Goal: Task Accomplishment & Management: Complete application form

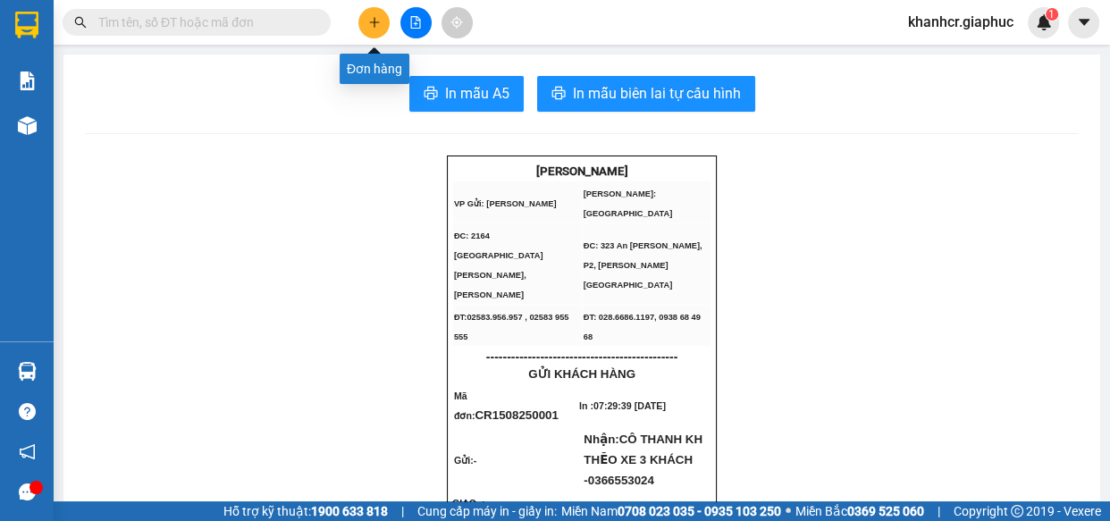
click at [366, 16] on button at bounding box center [373, 22] width 31 height 31
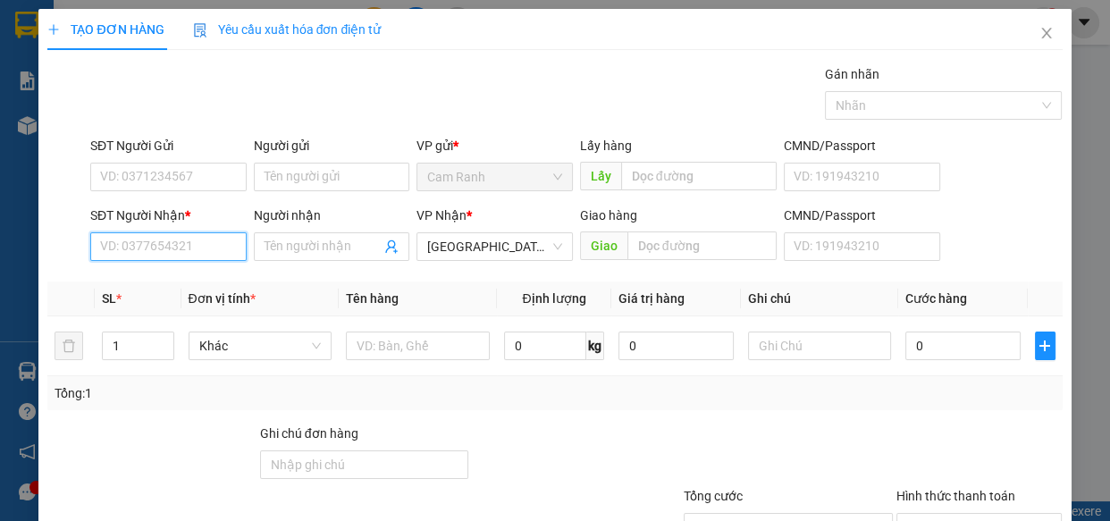
click at [137, 248] on input "SĐT Người Nhận *" at bounding box center [168, 246] width 156 height 29
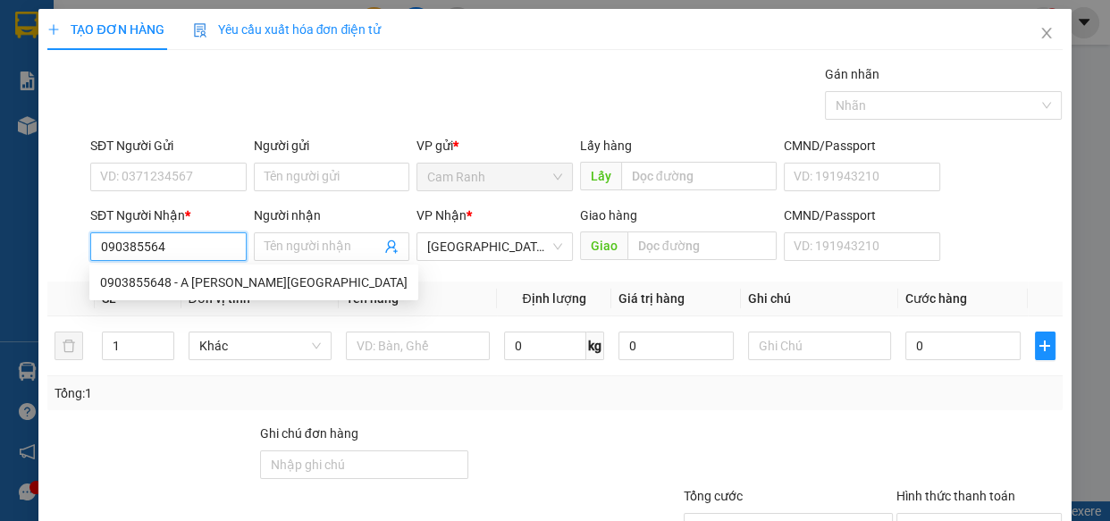
type input "0903855648"
click at [169, 281] on div "0903855648 - A [PERSON_NAME][GEOGRAPHIC_DATA]" at bounding box center [253, 283] width 307 height 20
type input "A HOÀNG XÔ"
type input "0903855648"
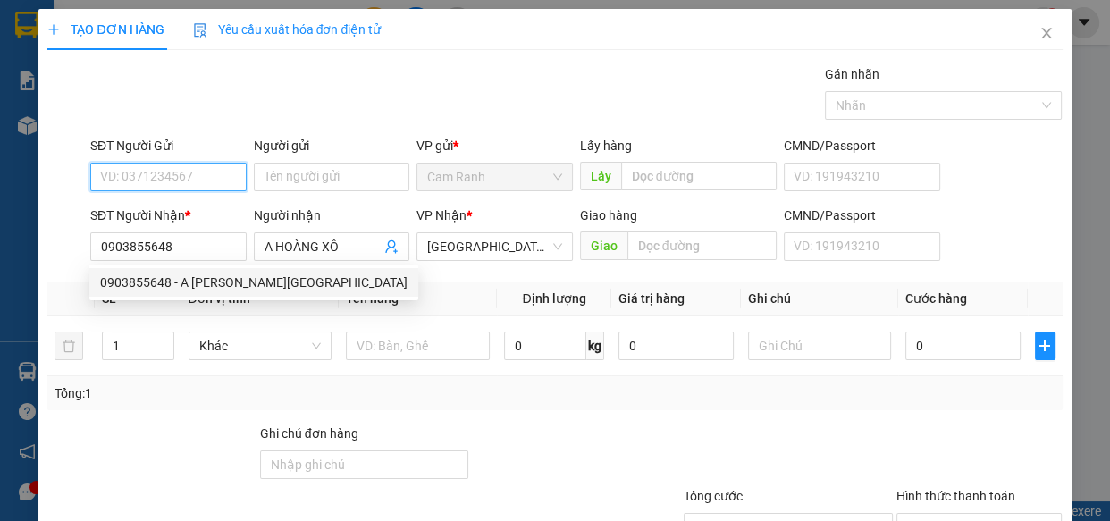
click at [155, 181] on input "SĐT Người Gửi" at bounding box center [168, 177] width 156 height 29
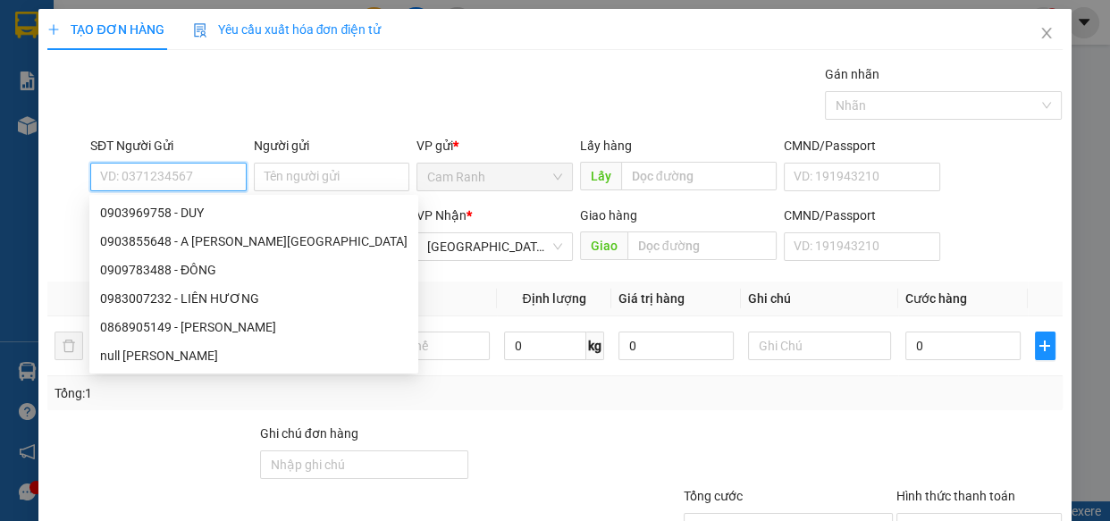
click at [160, 178] on input "SĐT Người Gửi" at bounding box center [168, 177] width 156 height 29
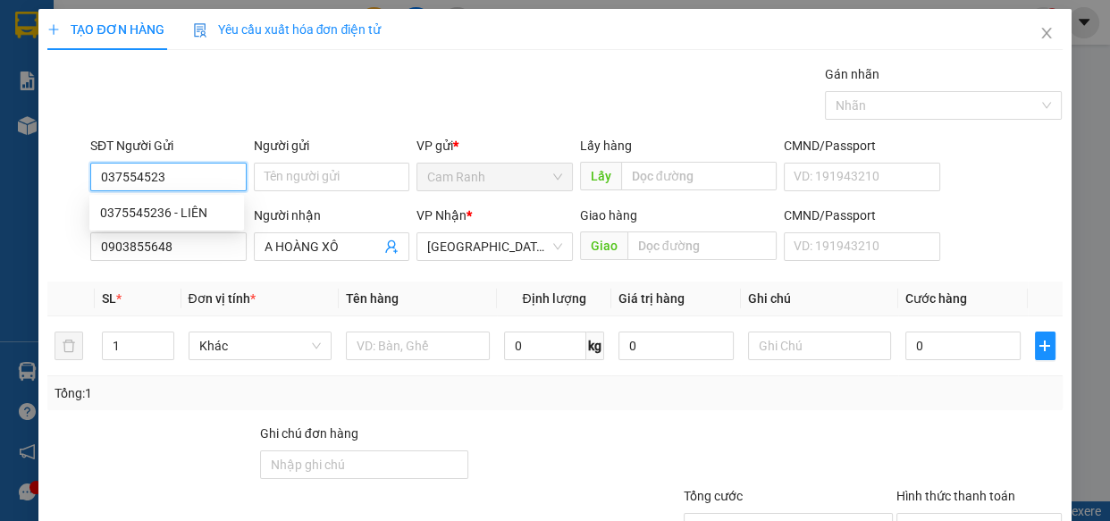
type input "0375545236"
click at [162, 203] on div "0375545236 - LIÊN" at bounding box center [166, 213] width 133 height 20
type input "LIÊN"
type input "0375545236"
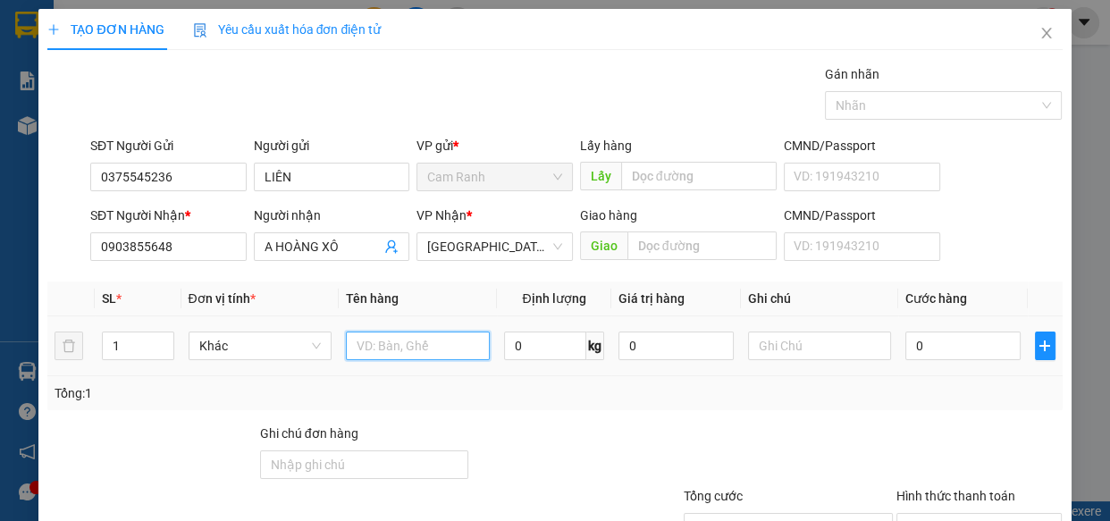
click at [388, 344] on input "text" at bounding box center [418, 345] width 144 height 29
type input "1 HỒ SƠ"
click at [944, 325] on td "0" at bounding box center [963, 346] width 130 height 60
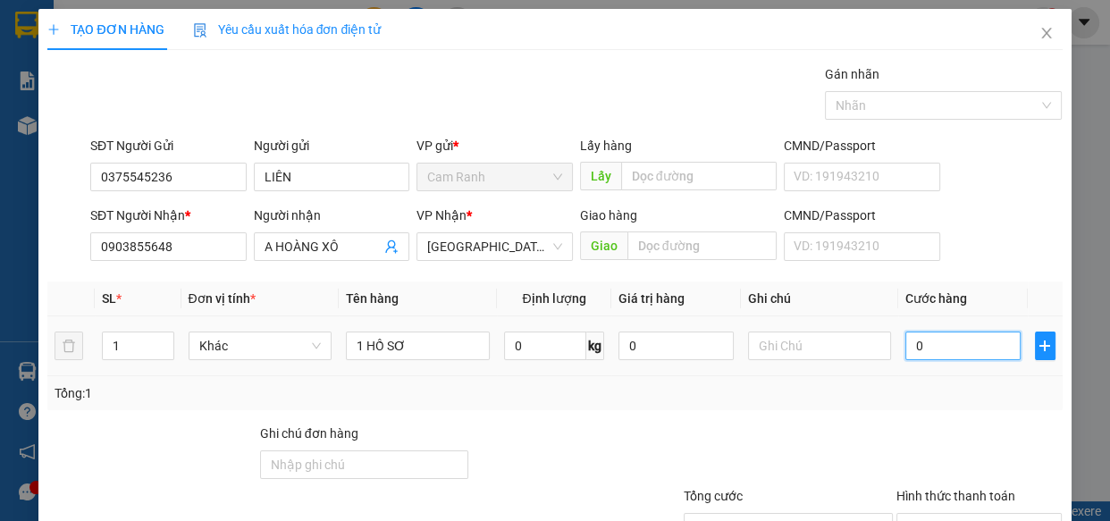
click at [942, 331] on input "0" at bounding box center [962, 345] width 115 height 29
type input "3"
type input "30"
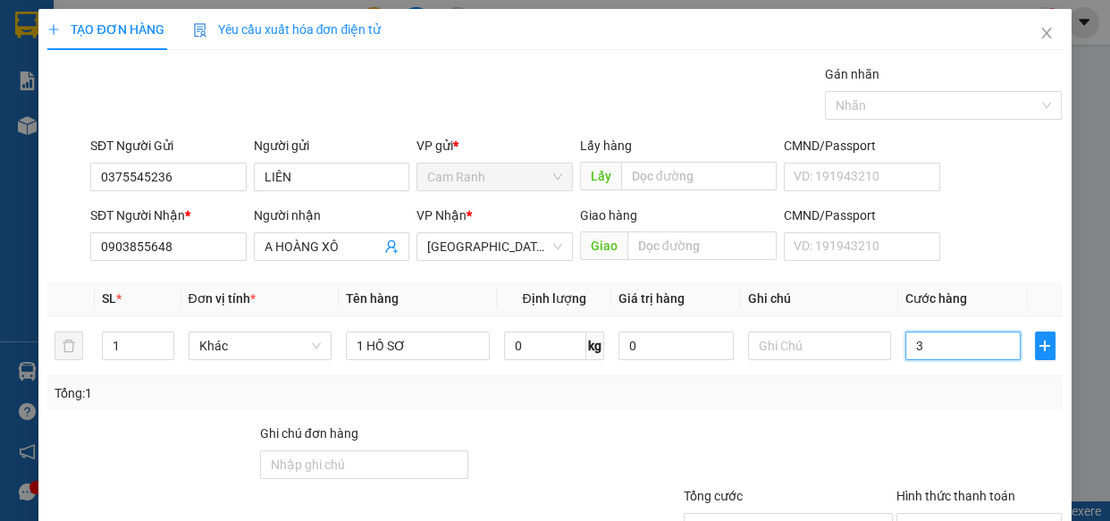
type input "30"
type input "30.000"
click at [418, 347] on input "1 HỒ SƠ" at bounding box center [418, 345] width 144 height 29
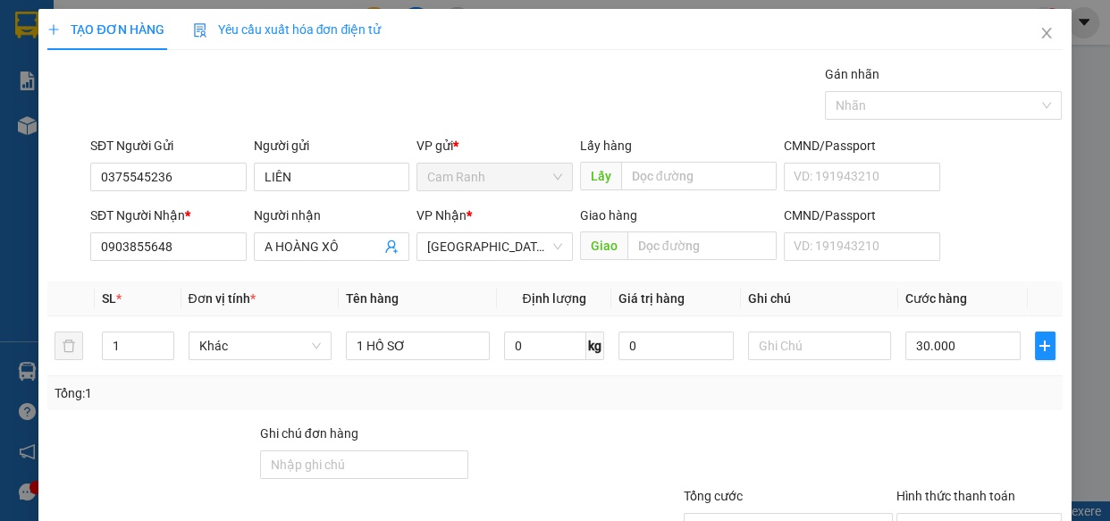
click at [760, 413] on div "Transit Pickup Surcharge Ids Transit Deliver Surcharge Ids Transit Deliver Surc…" at bounding box center [554, 345] width 1014 height 562
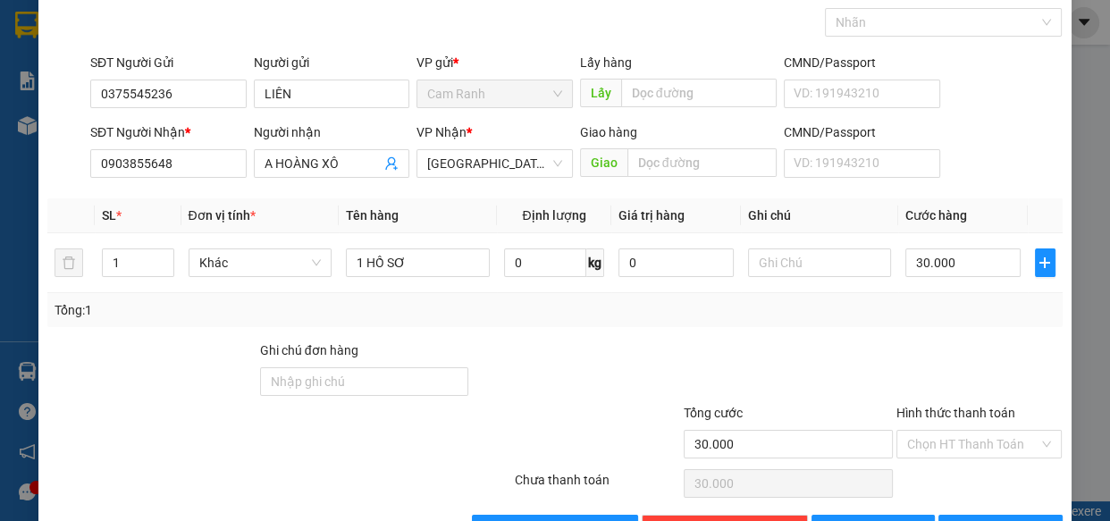
scroll to position [139, 0]
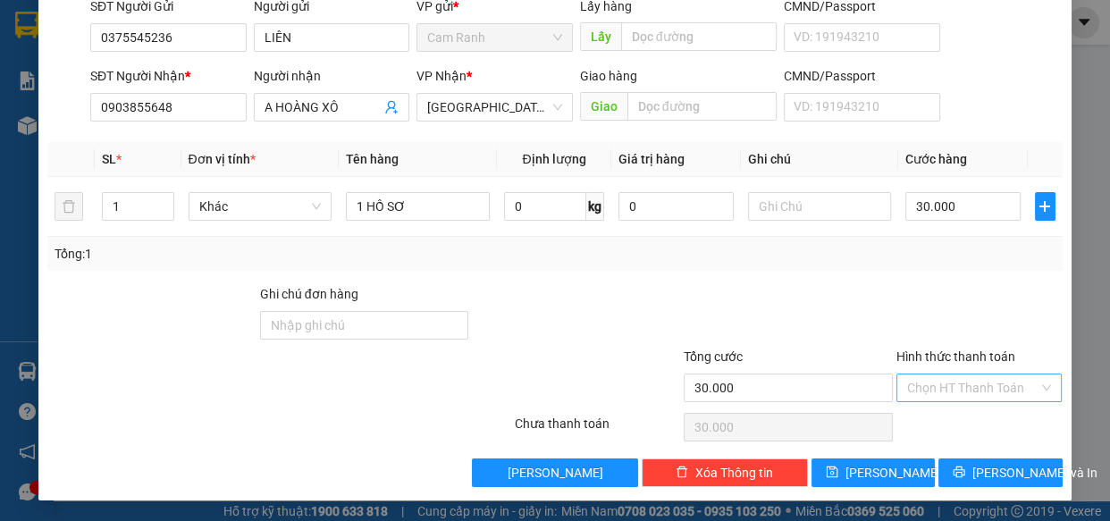
click at [964, 382] on input "Hình thức thanh toán" at bounding box center [973, 387] width 132 height 27
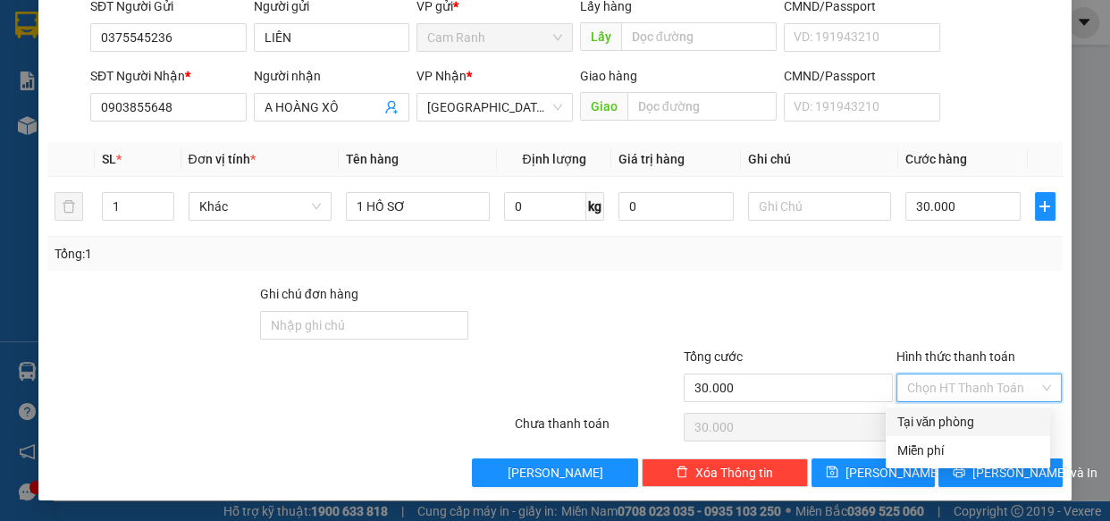
click at [958, 415] on div "Tại văn phòng" at bounding box center [967, 422] width 143 height 20
type input "0"
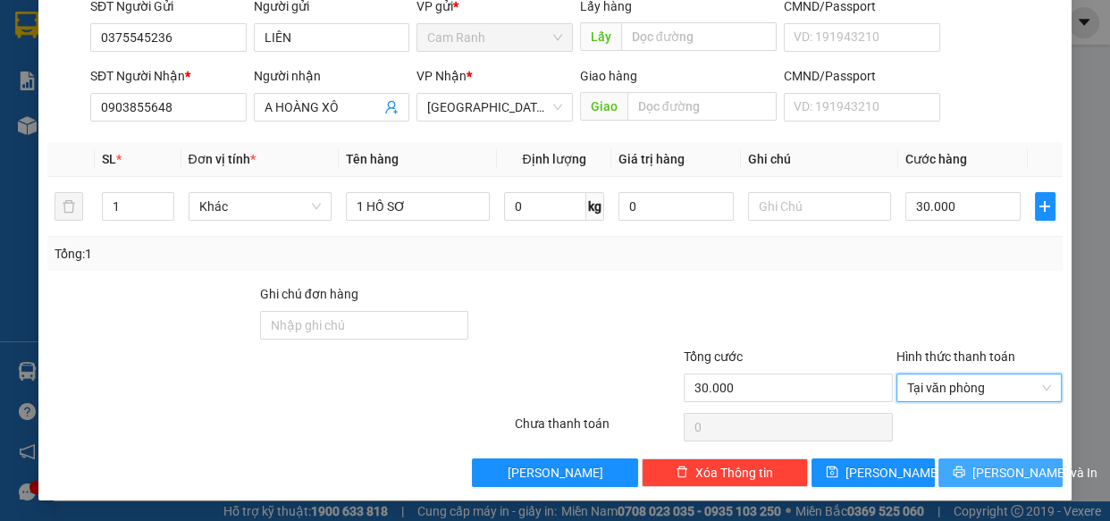
click at [994, 474] on span "[PERSON_NAME] và In" at bounding box center [1034, 473] width 125 height 20
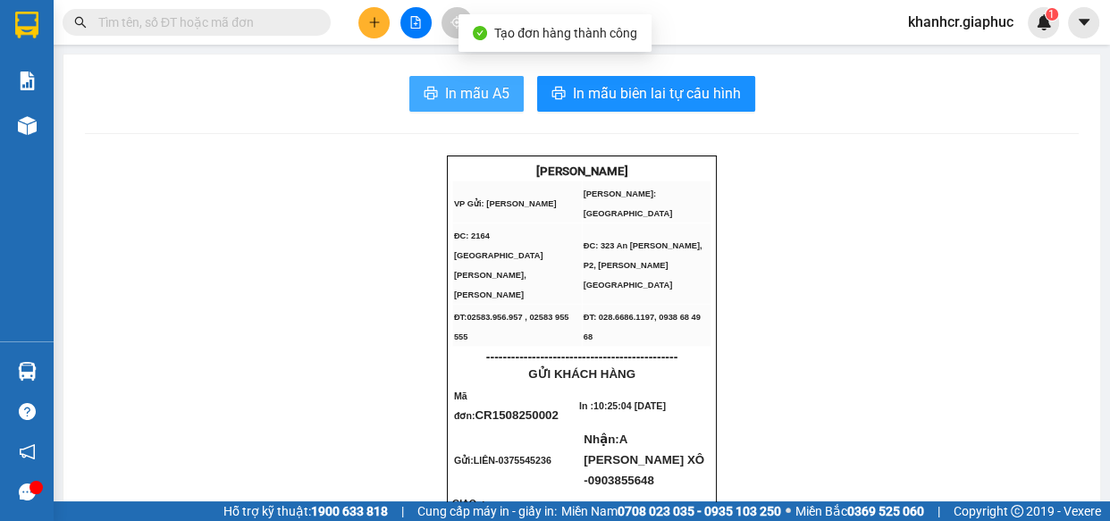
click at [445, 97] on span "In mẫu A5" at bounding box center [477, 93] width 64 height 22
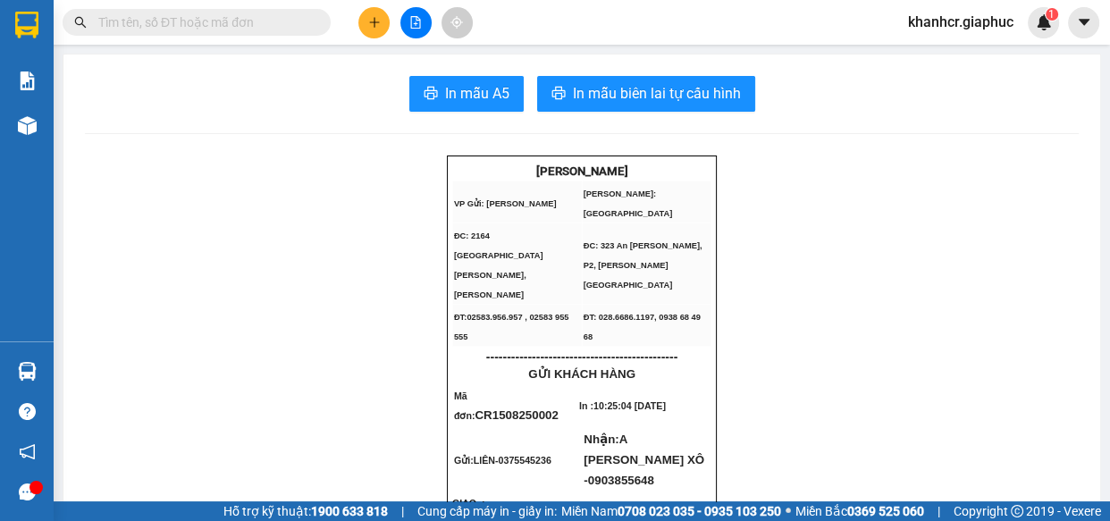
click at [307, 19] on input "text" at bounding box center [203, 23] width 211 height 20
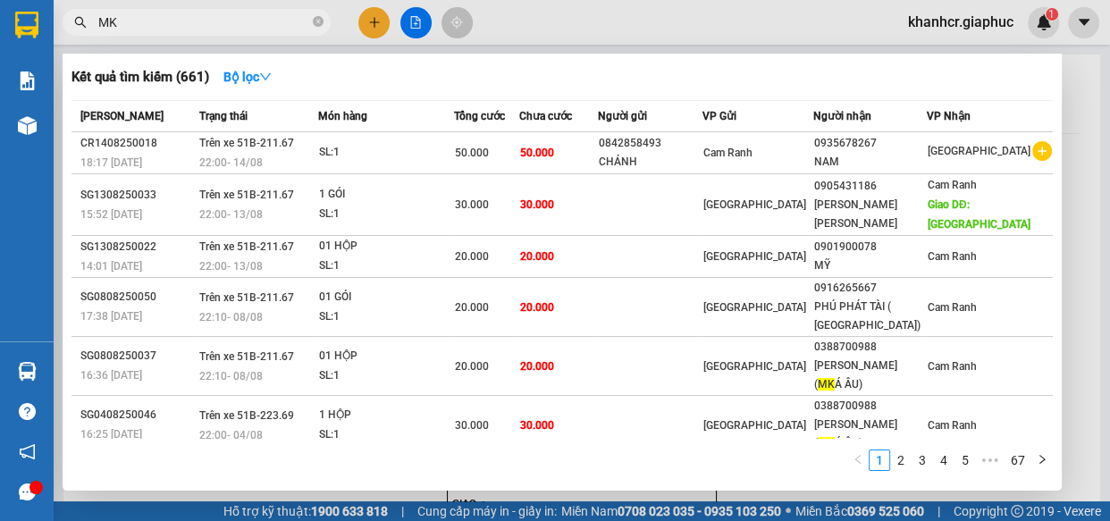
type input "M"
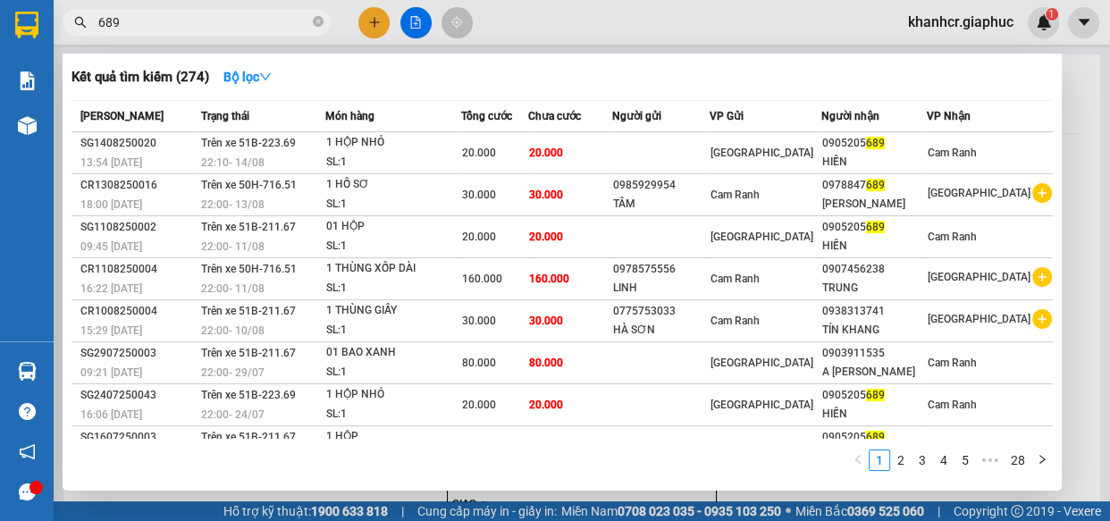
type input "689"
click at [320, 20] on icon "close-circle" at bounding box center [318, 21] width 11 height 11
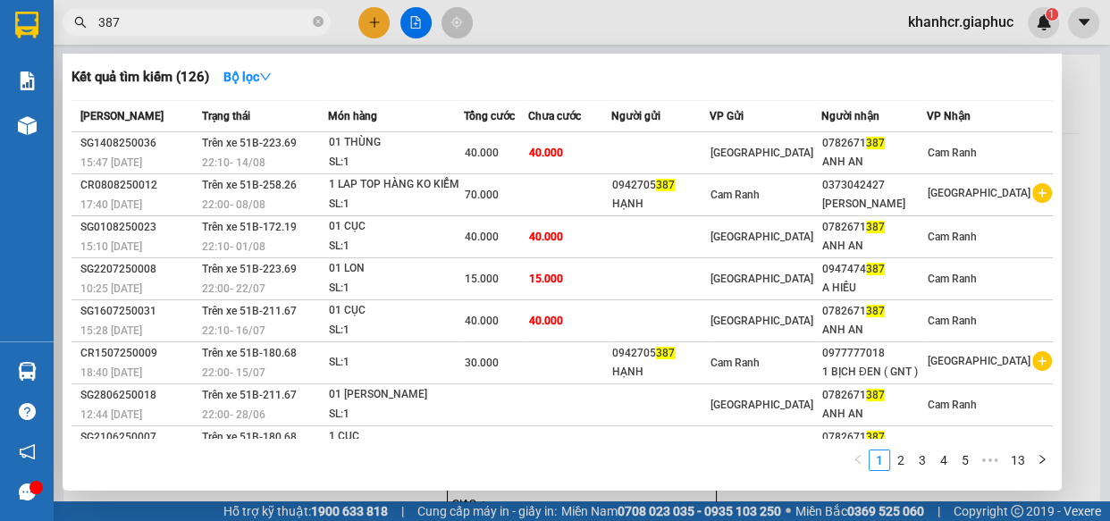
type input "387"
click at [318, 20] on icon "close-circle" at bounding box center [318, 21] width 11 height 11
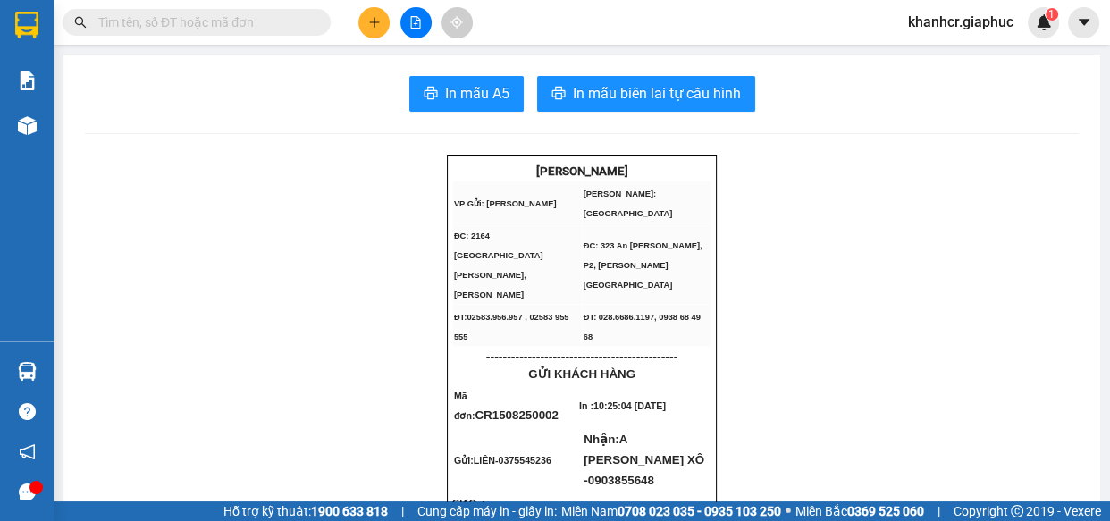
click at [371, 20] on icon "plus" at bounding box center [374, 22] width 13 height 13
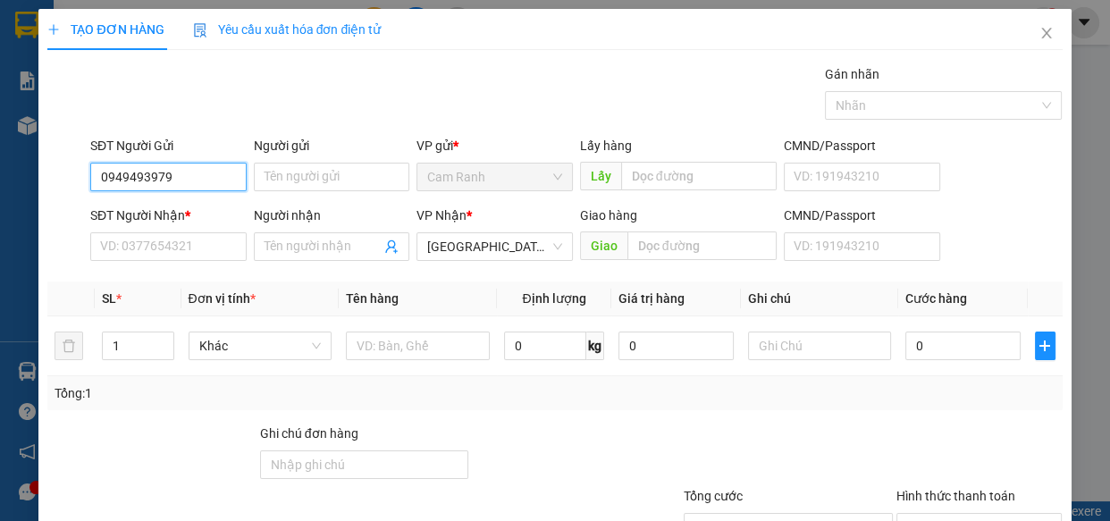
click at [141, 180] on input "0949493979" at bounding box center [168, 177] width 156 height 29
type input "0949483979"
click at [214, 204] on div "0949483979 - A TÂM" at bounding box center [166, 213] width 133 height 20
type input "A TÂM"
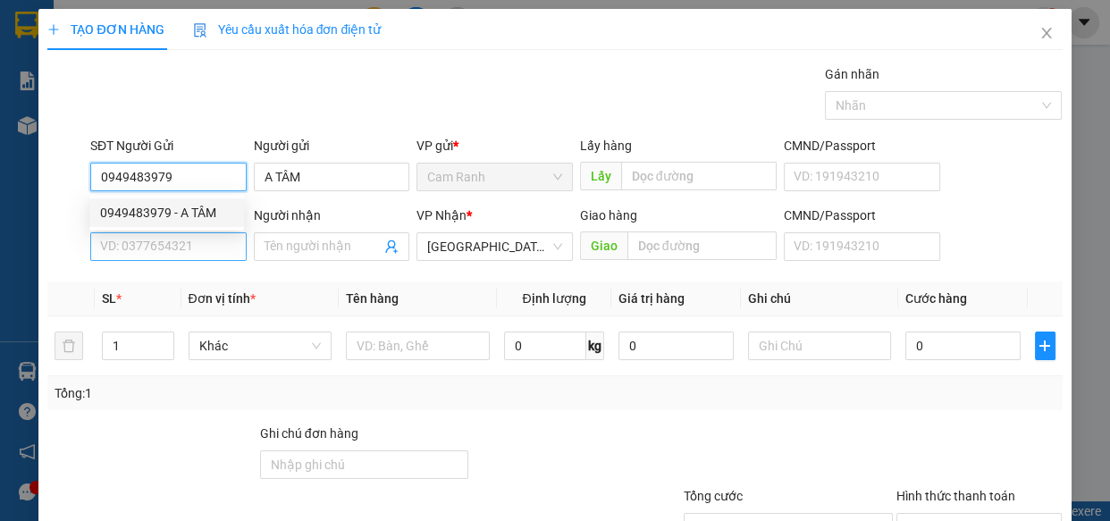
type input "0949483979"
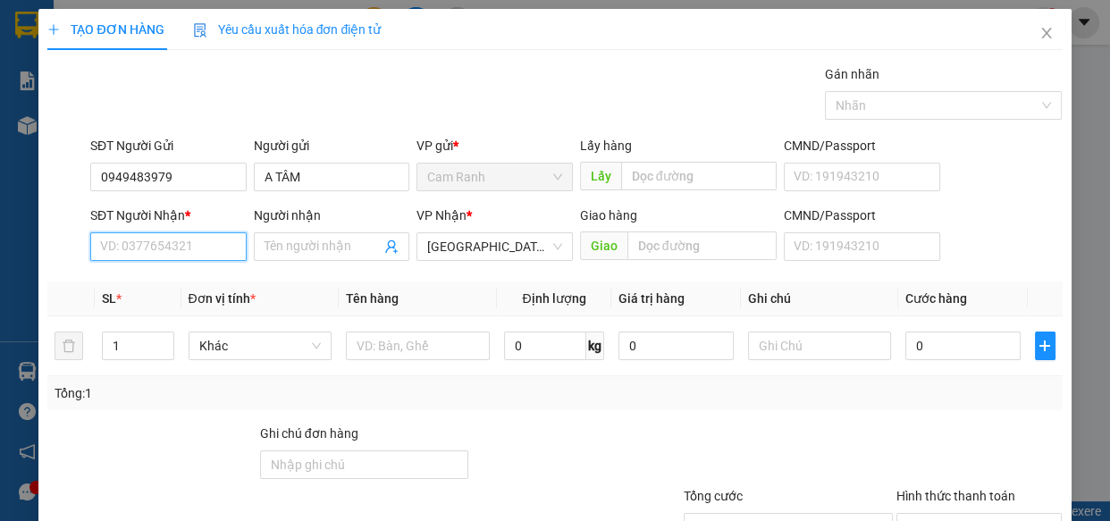
click at [169, 256] on input "SĐT Người Nhận *" at bounding box center [168, 246] width 156 height 29
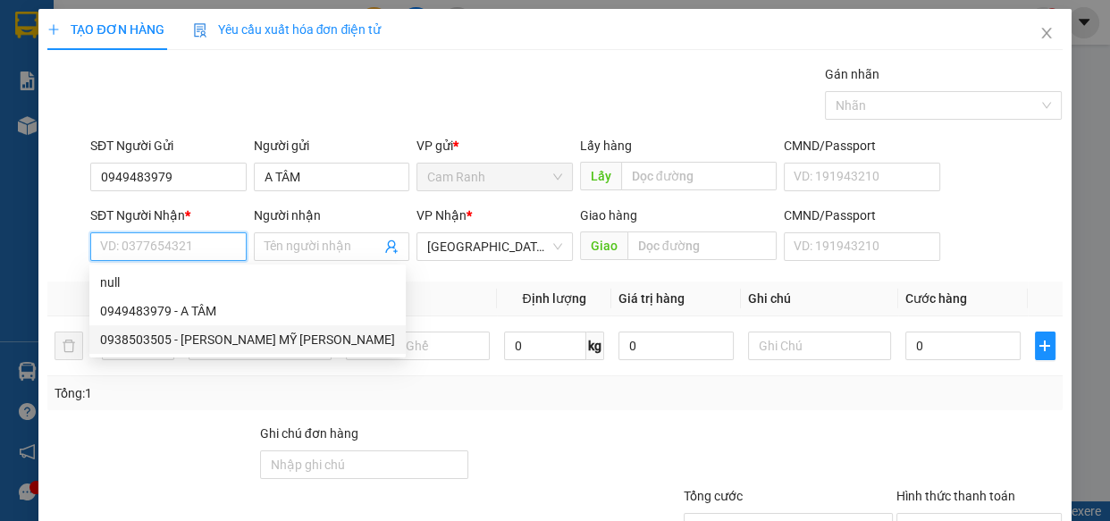
click at [270, 345] on div "0938503505 - [PERSON_NAME] MỸ [PERSON_NAME]" at bounding box center [247, 340] width 295 height 20
type input "0938503505"
type input "[PERSON_NAME] MỸ [PERSON_NAME]"
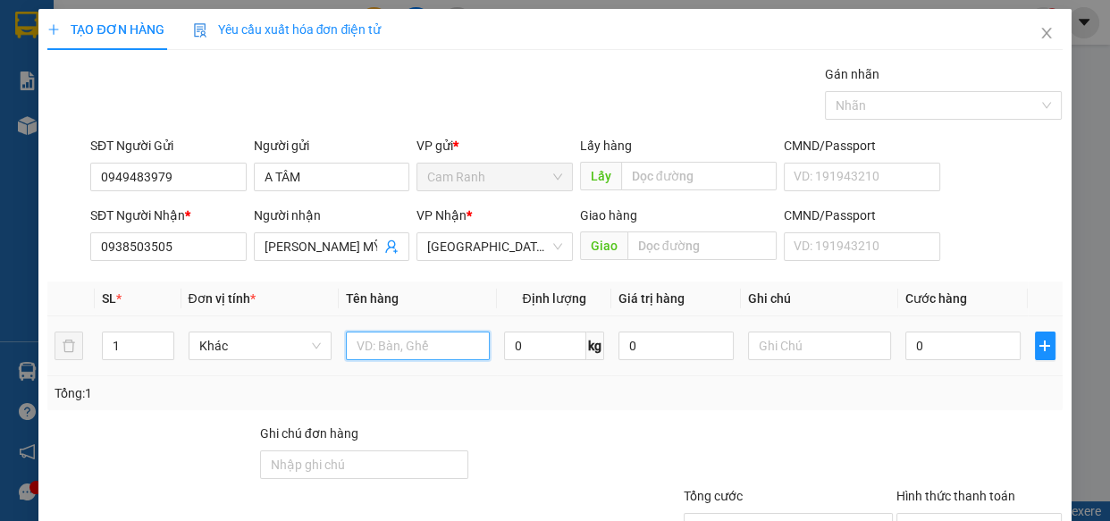
click at [410, 343] on input "text" at bounding box center [418, 345] width 144 height 29
click at [545, 383] on div "Tổng: 1" at bounding box center [555, 393] width 1000 height 20
click at [399, 346] on input "1 P BÌ 159000" at bounding box center [418, 345] width 144 height 29
click at [428, 342] on input "1 P BÌ 159000" at bounding box center [418, 345] width 144 height 29
click at [404, 348] on input "1 P BÌ 15900" at bounding box center [418, 345] width 144 height 29
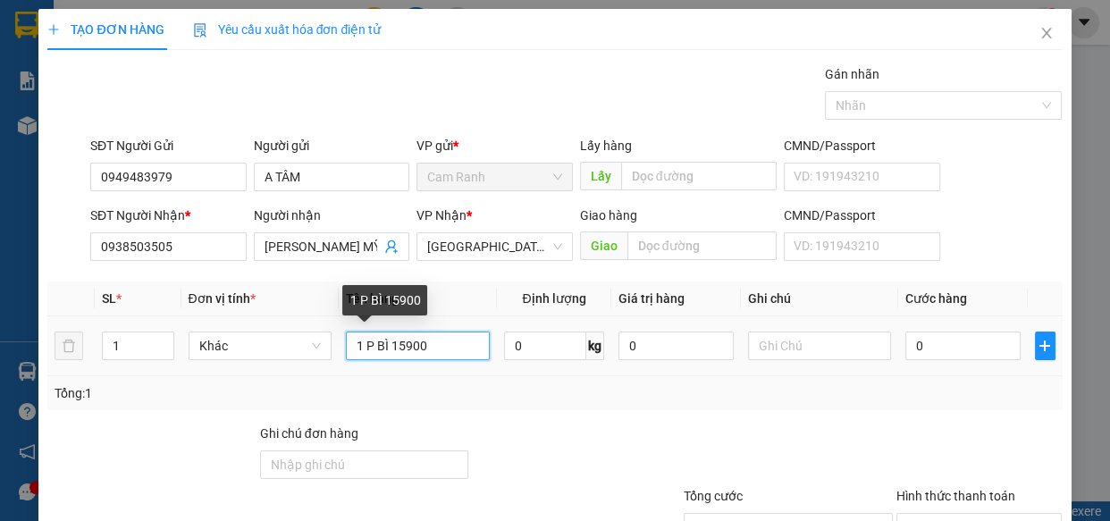
click at [401, 348] on input "1 P BÌ 15900" at bounding box center [418, 345] width 144 height 29
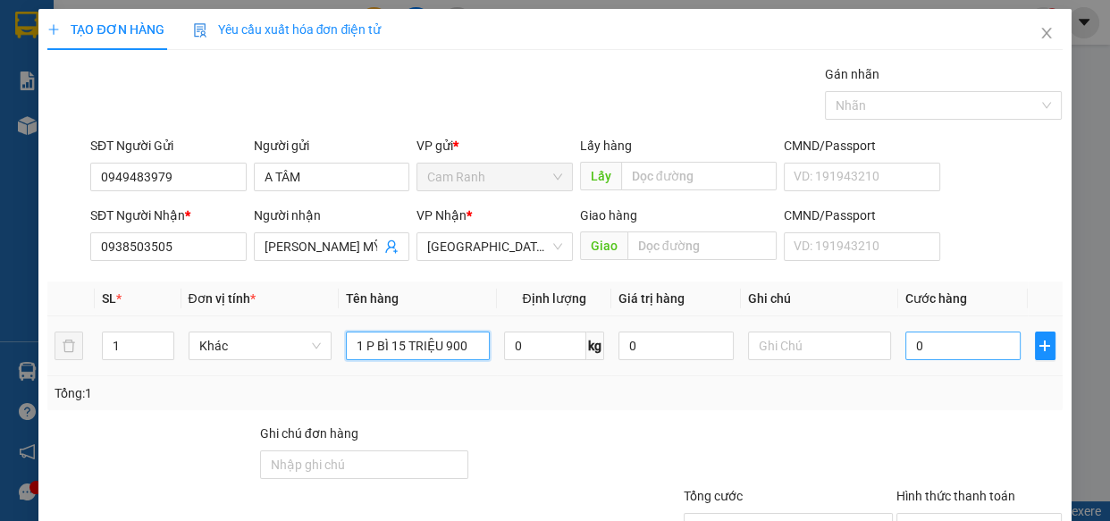
type input "1 P BÌ 15 TRIỆU 900"
click at [927, 352] on input "0" at bounding box center [962, 345] width 115 height 29
type input "7"
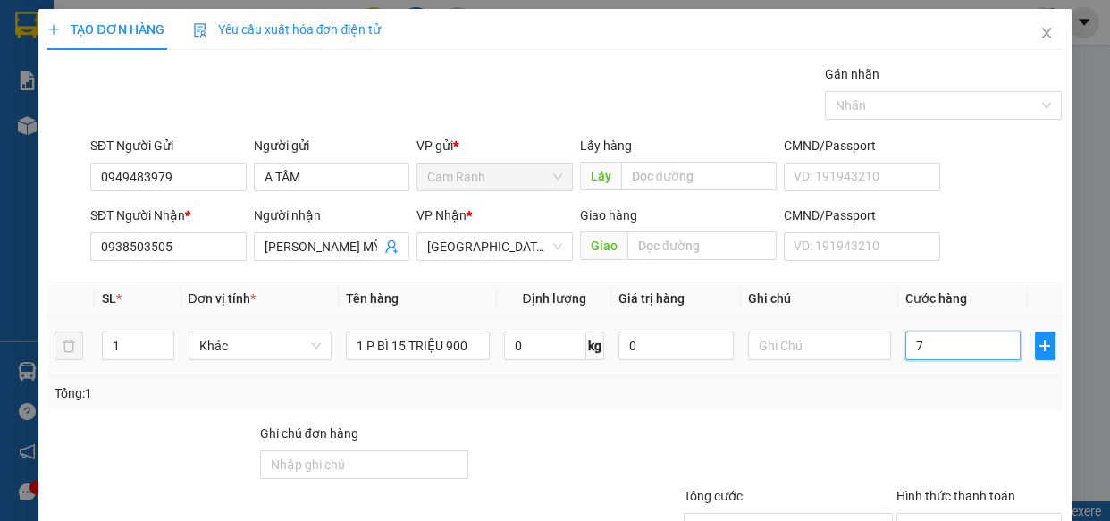
type input "70"
type input "70.000"
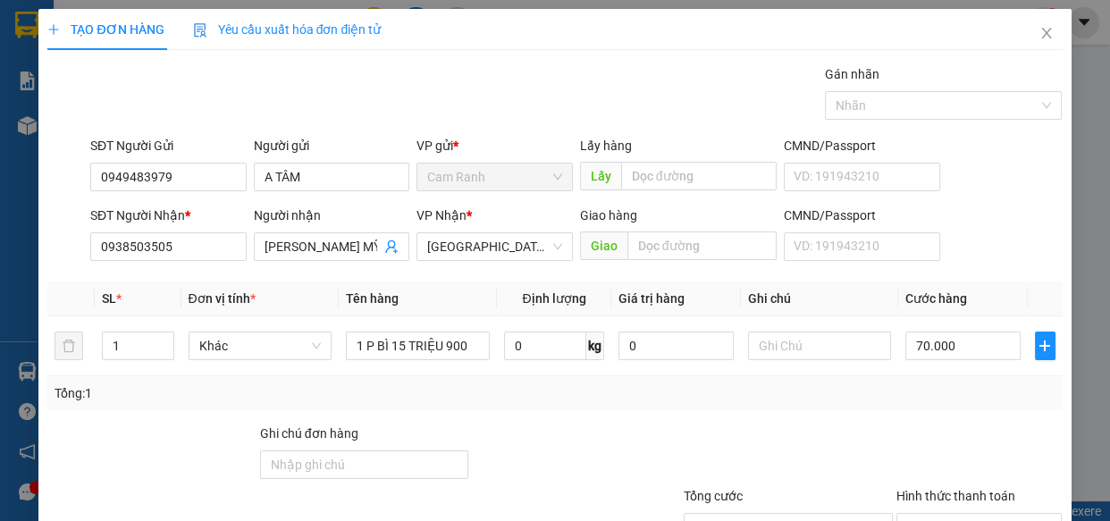
scroll to position [139, 0]
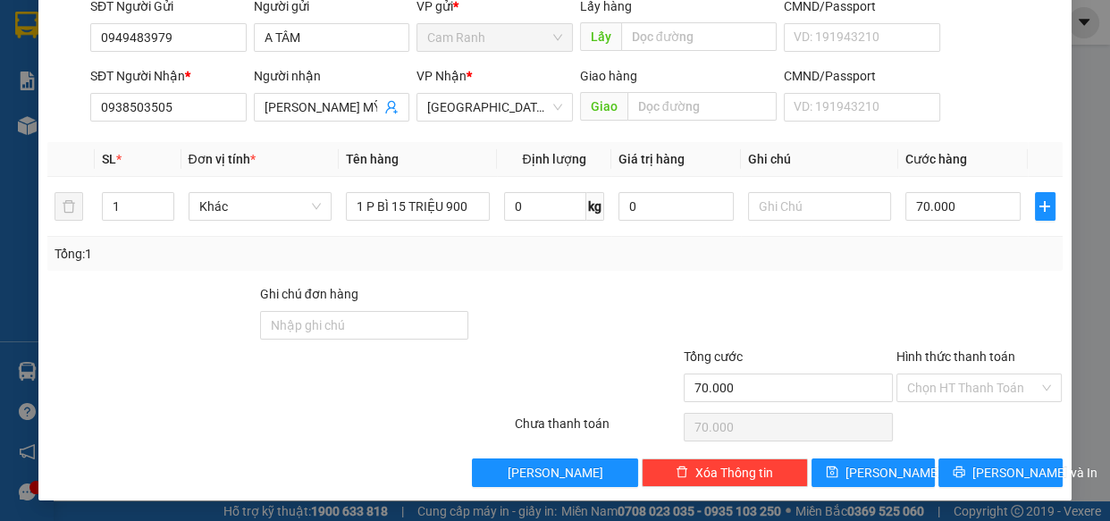
drag, startPoint x: 946, startPoint y: 390, endPoint x: 945, endPoint y: 401, distance: 10.8
click at [945, 401] on div "Hình thức thanh toán Chọn HT Thanh Toán" at bounding box center [979, 378] width 166 height 63
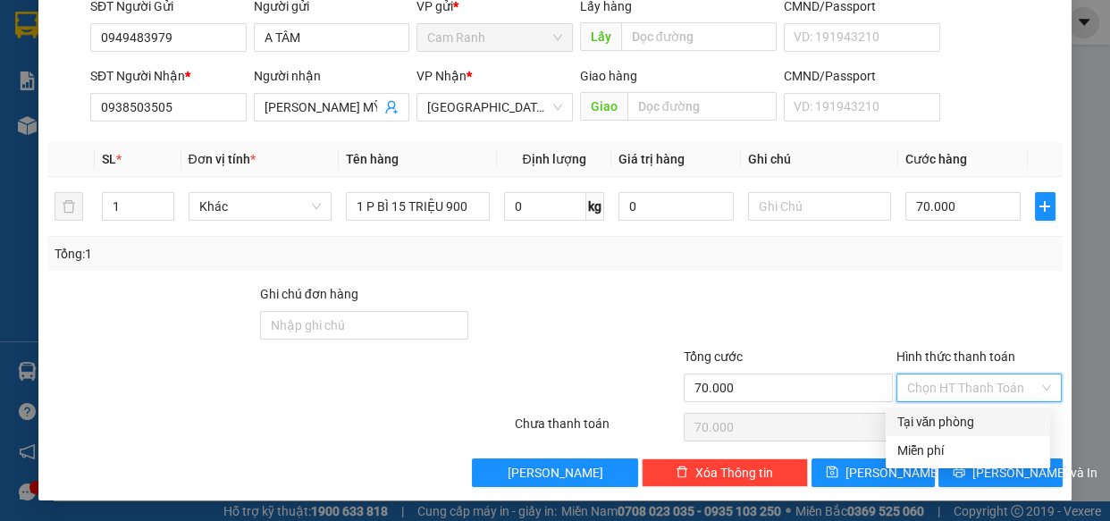
click at [945, 409] on div "Tại văn phòng" at bounding box center [967, 421] width 164 height 29
type input "0"
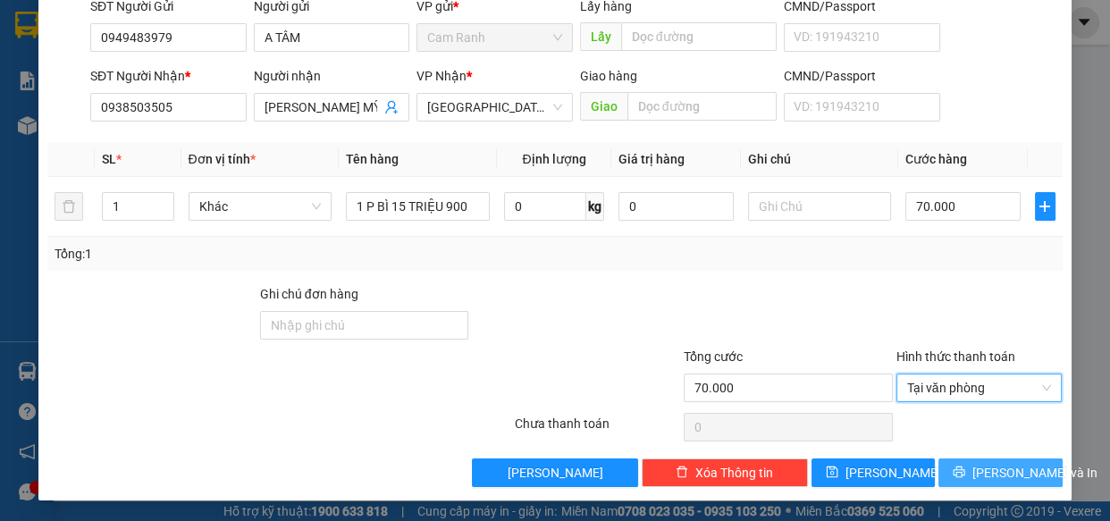
click at [981, 476] on span "[PERSON_NAME] và In" at bounding box center [1034, 473] width 125 height 20
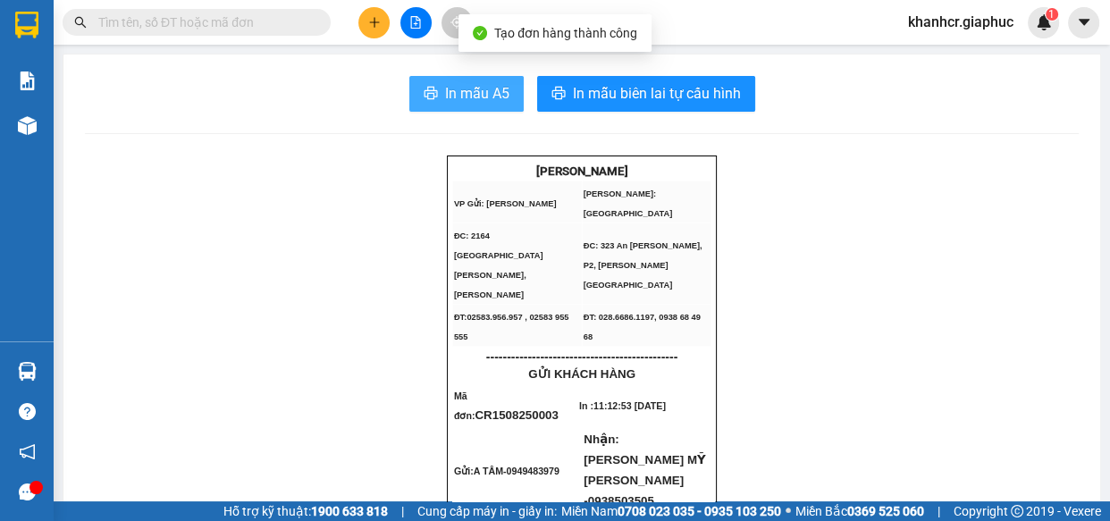
click at [468, 88] on span "In mẫu A5" at bounding box center [477, 93] width 64 height 22
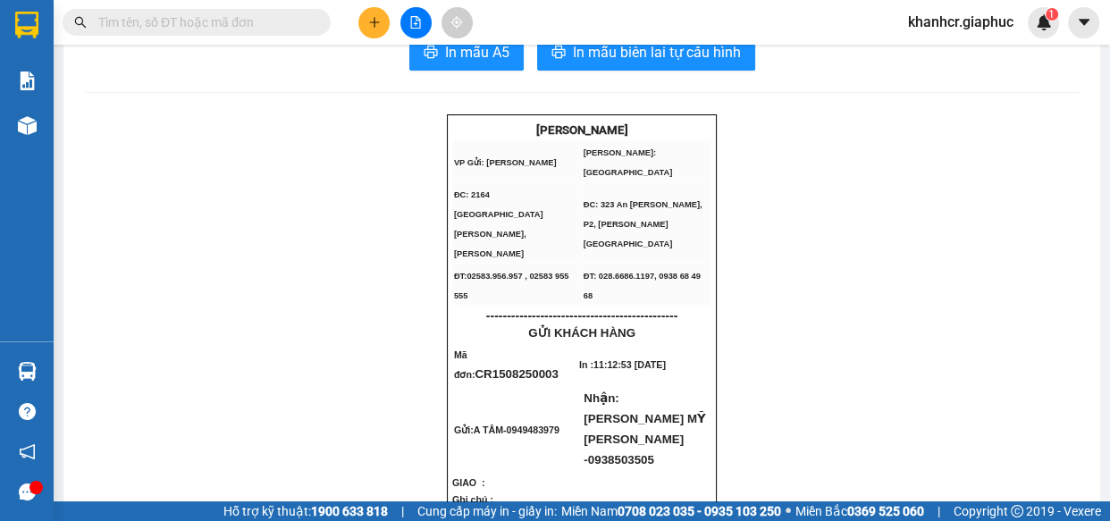
scroll to position [162, 0]
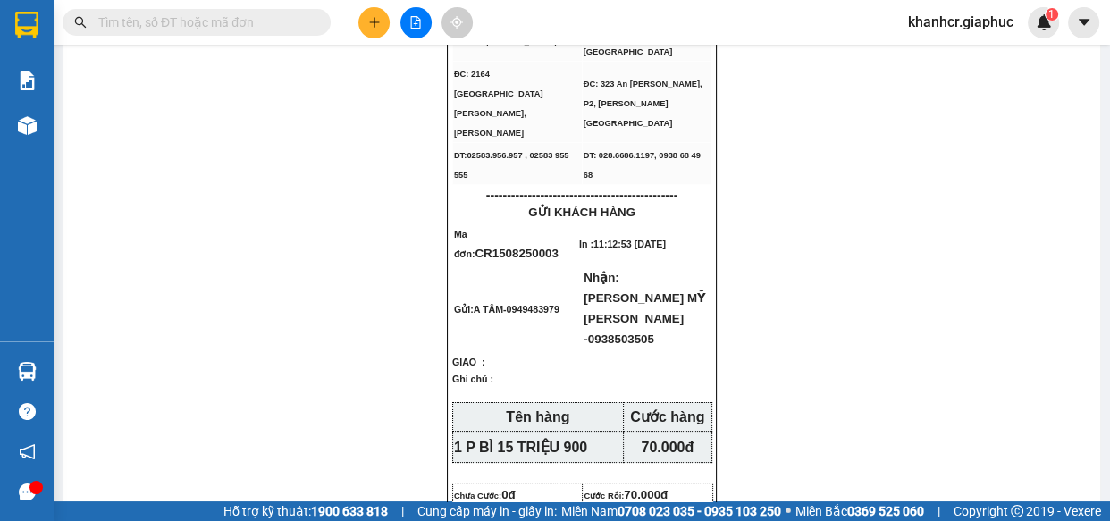
click at [306, 26] on input "text" at bounding box center [203, 23] width 211 height 20
type input "496"
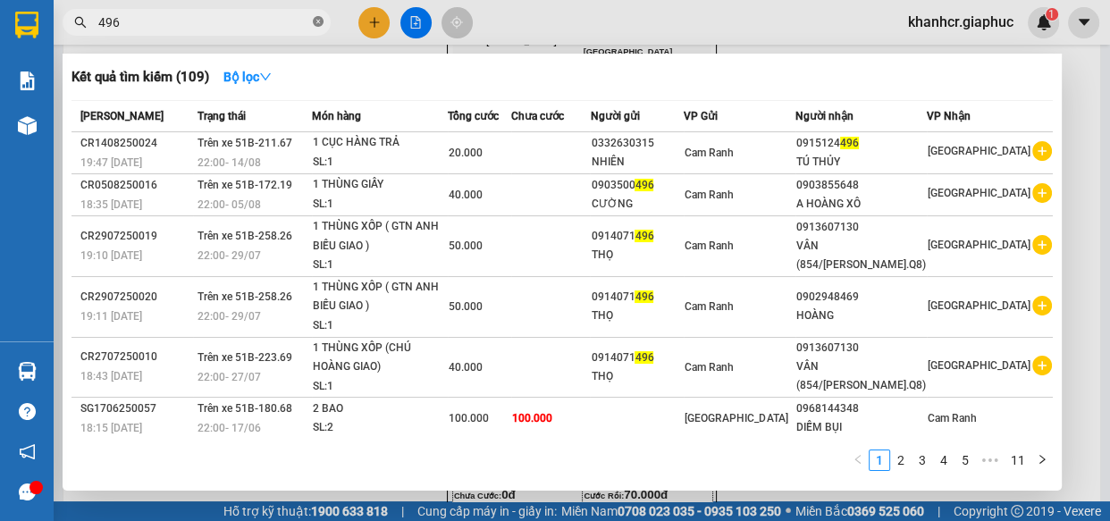
click at [315, 24] on icon "close-circle" at bounding box center [318, 21] width 11 height 11
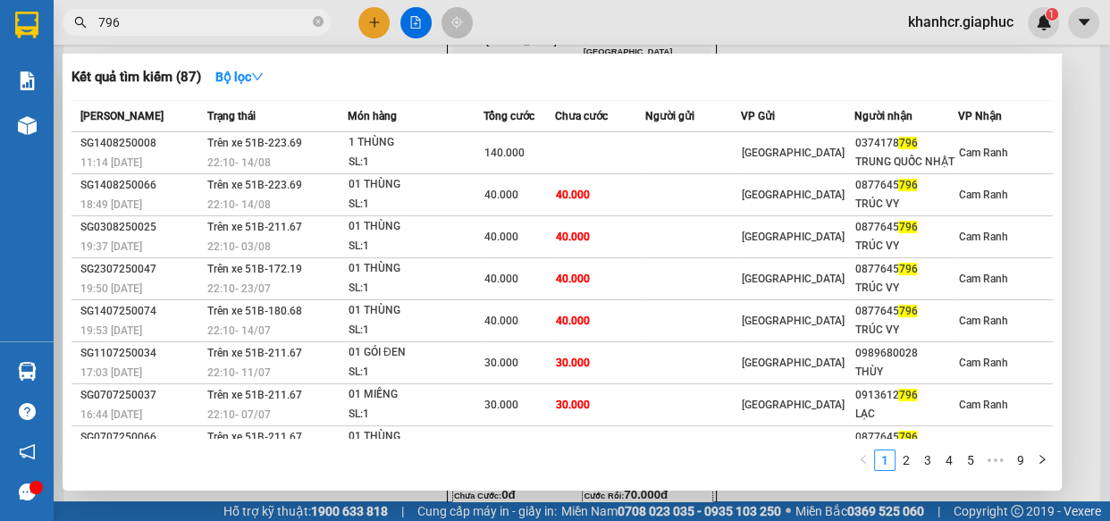
type input "796"
